Goal: Task Accomplishment & Management: Use online tool/utility

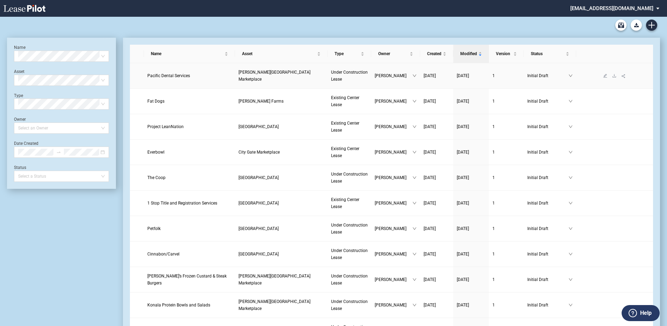
click at [177, 78] on span "Pacific Dental Services" at bounding box center [168, 75] width 43 height 5
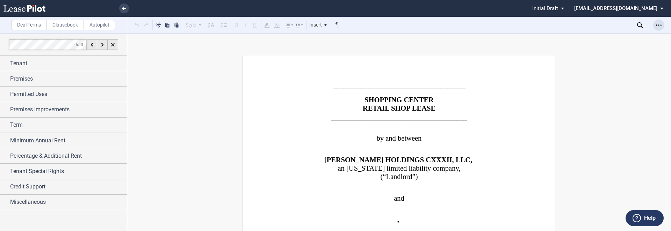
click at [661, 24] on use "Open Lease options menu" at bounding box center [659, 24] width 6 height 1
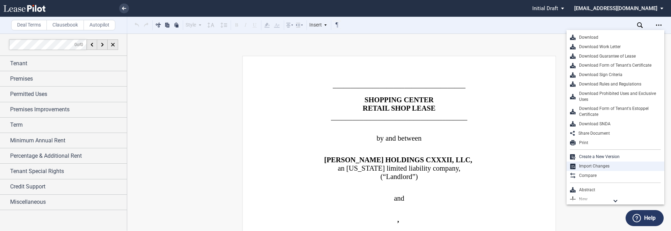
click at [600, 165] on div "Import Changes" at bounding box center [617, 166] width 85 height 6
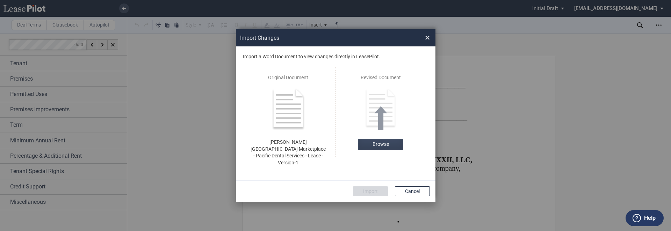
click at [367, 145] on label "Browse" at bounding box center [380, 144] width 45 height 11
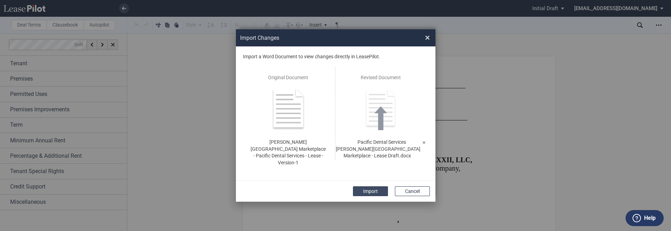
click at [366, 186] on button "Import" at bounding box center [370, 191] width 35 height 10
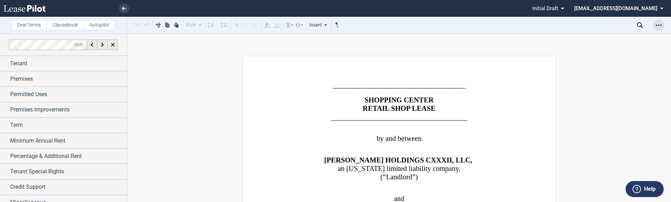
click at [658, 25] on use "Open Lease options menu" at bounding box center [659, 24] width 6 height 1
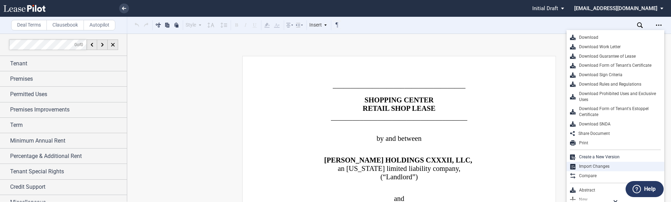
click at [606, 164] on div "Import Changes" at bounding box center [617, 166] width 85 height 6
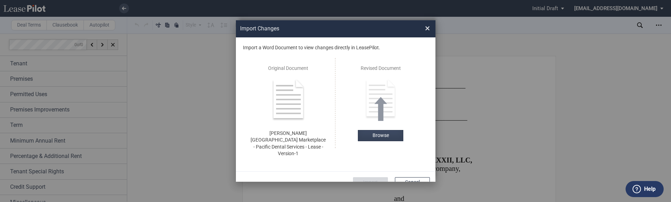
click at [371, 137] on label "Browse" at bounding box center [380, 135] width 45 height 11
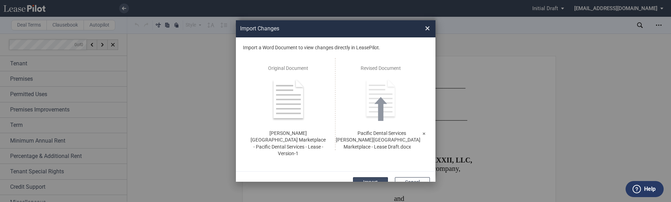
click at [376, 177] on button "Import" at bounding box center [370, 182] width 35 height 10
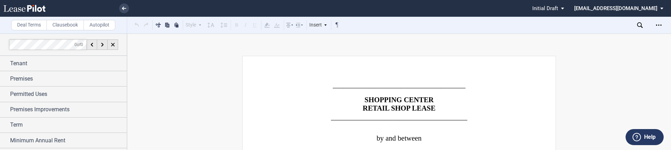
click at [658, 22] on div "Open Lease options menu" at bounding box center [658, 25] width 11 height 11
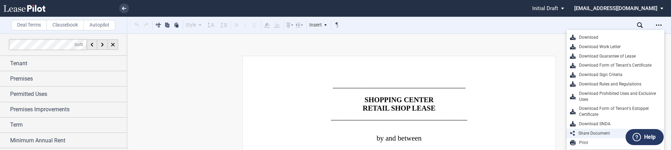
scroll to position [49, 0]
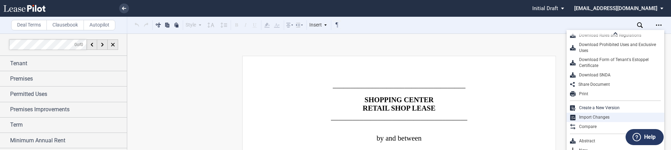
click at [595, 116] on div "Import Changes" at bounding box center [617, 118] width 85 height 6
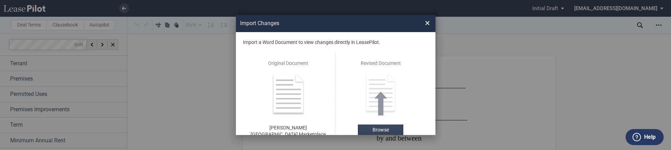
click at [376, 125] on label "Browse" at bounding box center [380, 130] width 45 height 11
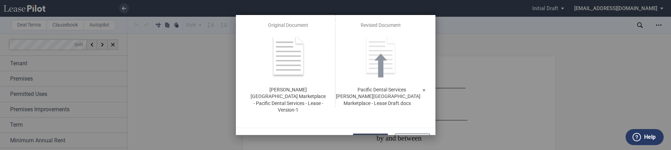
click at [369, 134] on button "Import" at bounding box center [370, 139] width 35 height 10
